Goal: Task Accomplishment & Management: Manage account settings

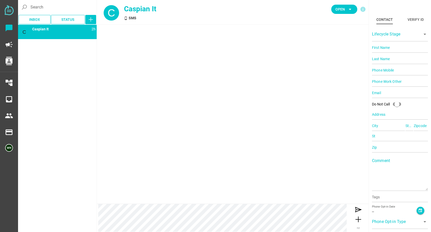
type input "14087800900"
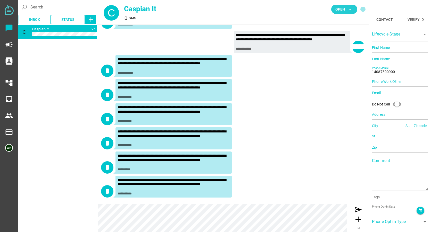
click at [345, 12] on span "Open arrow_drop_down" at bounding box center [344, 9] width 18 height 7
click at [340, 57] on div "Closed" at bounding box center [342, 57] width 22 height 4
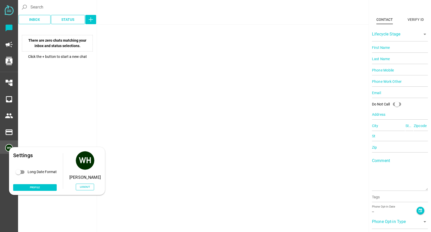
click at [8, 149] on img at bounding box center [9, 148] width 8 height 8
click at [89, 185] on span "Logout" at bounding box center [85, 187] width 10 height 5
